Goal: Entertainment & Leisure: Consume media (video, audio)

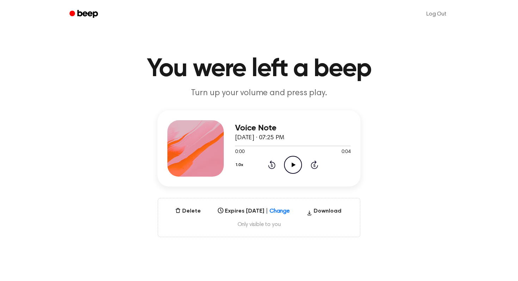
click at [287, 162] on icon "Play Audio" at bounding box center [293, 165] width 18 height 18
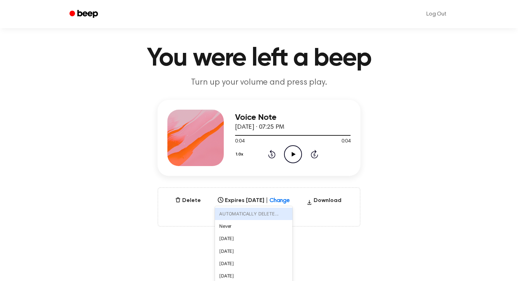
scroll to position [16, 0]
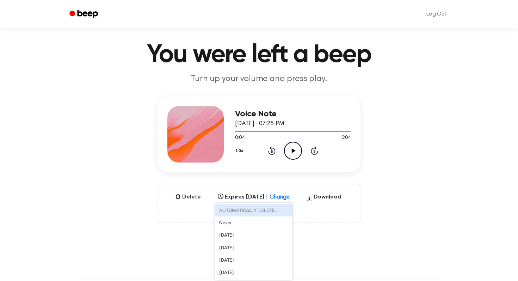
click at [279, 200] on div "option AUTOMATICALLY DELETE... focused disabled, 1 of 6. 6 results available. U…" at bounding box center [254, 195] width 78 height 10
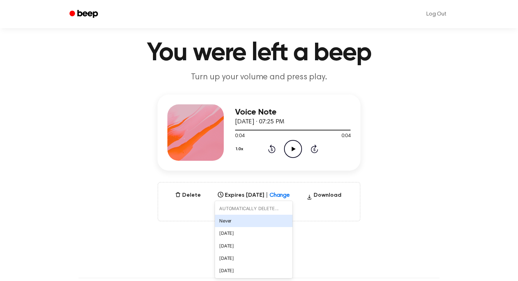
click at [166, 231] on main "You were left a beep Turn up your volume and press play. Voice Note September 3…" at bounding box center [259, 210] width 518 height 452
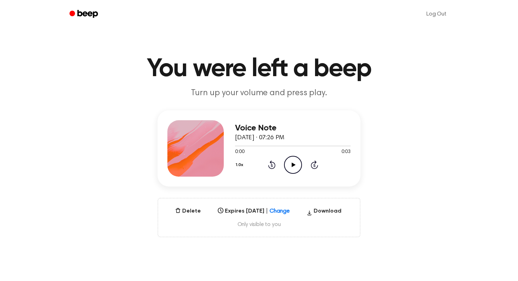
click at [293, 168] on icon "Play Audio" at bounding box center [293, 165] width 18 height 18
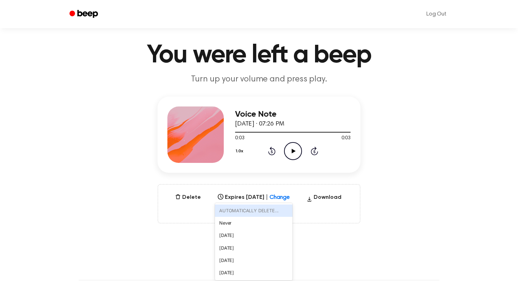
click at [282, 200] on div "option AUTOMATICALLY DELETE... focused disabled, 1 of 6. 6 results available. U…" at bounding box center [254, 195] width 78 height 10
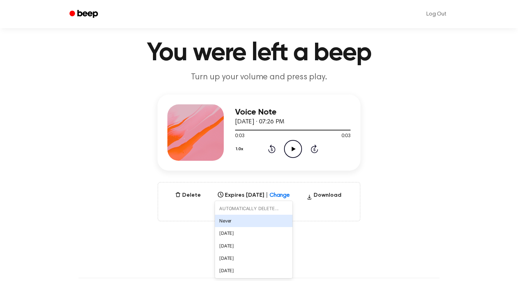
click at [233, 223] on div "Never" at bounding box center [254, 221] width 78 height 12
